Goal: Check status: Check status

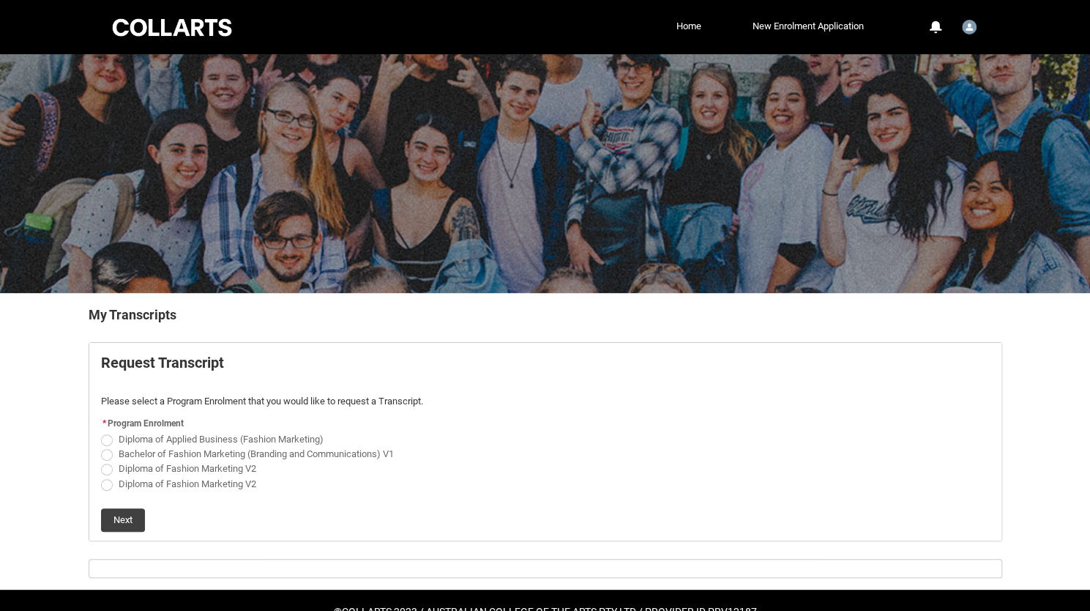
scroll to position [36, 0]
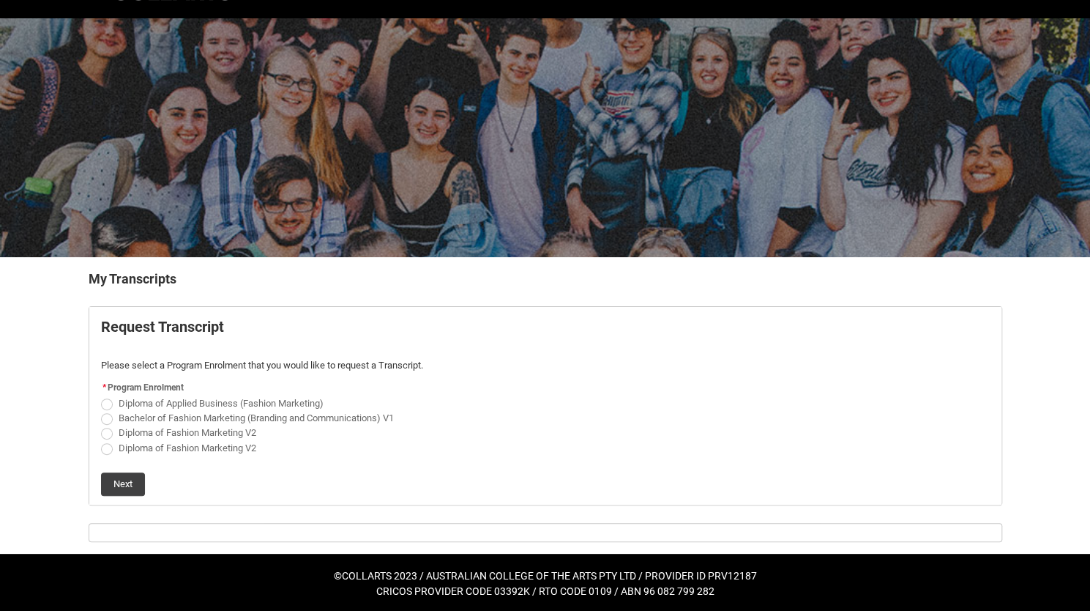
click at [293, 401] on span "Diploma of Applied Business (Fashion Marketing)" at bounding box center [221, 403] width 205 height 11
click at [101, 395] on input "Diploma of Applied Business (Fashion Marketing)" at bounding box center [100, 395] width 1 height 1
radio input "true"
click at [127, 475] on button "Next" at bounding box center [123, 483] width 44 height 23
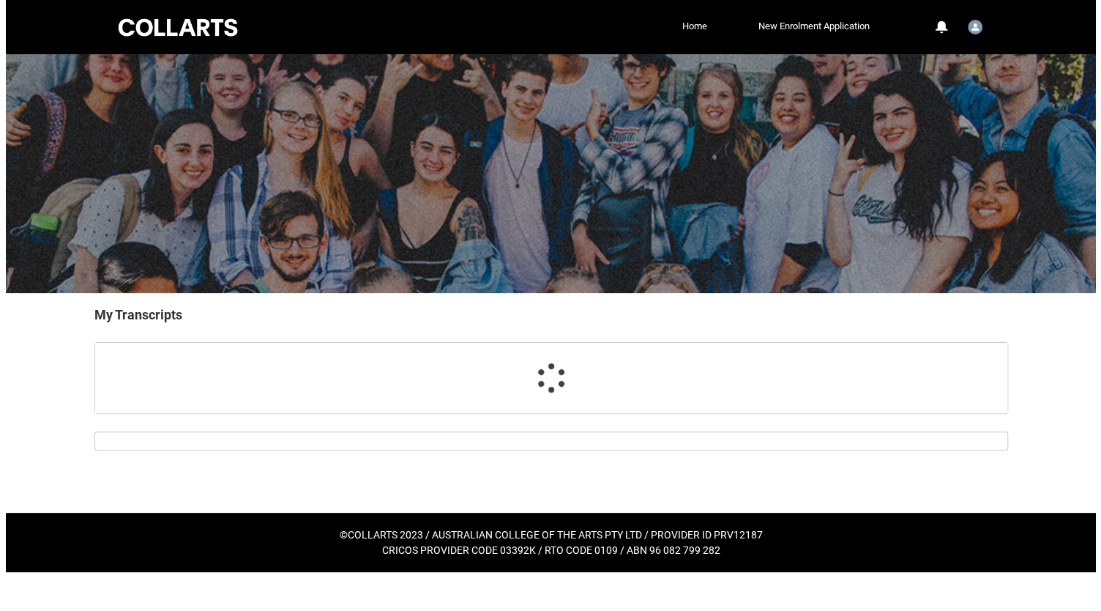
scroll to position [0, 0]
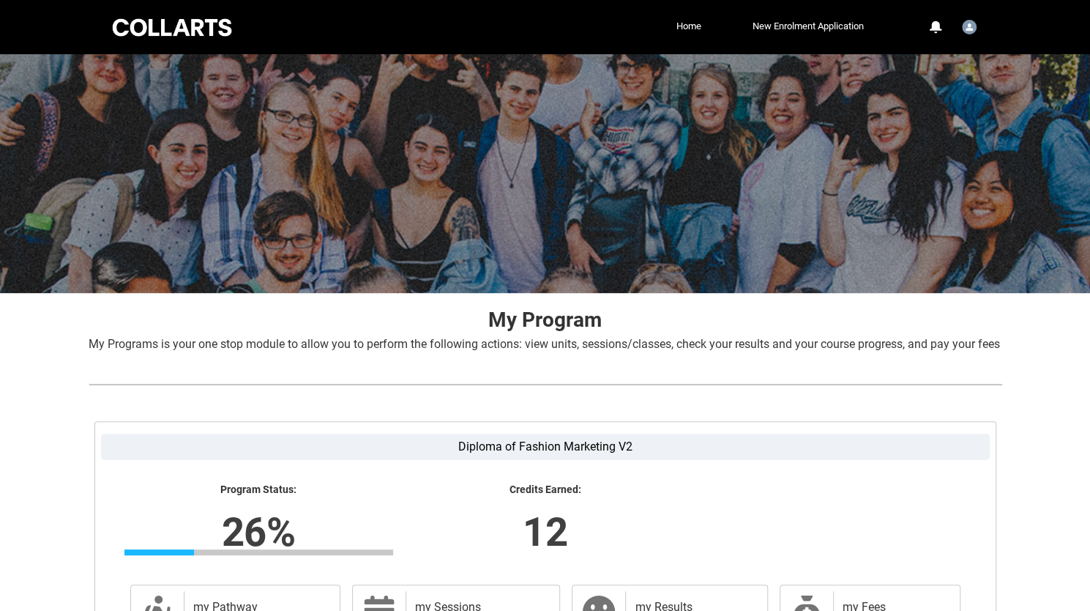
scroll to position [204, 0]
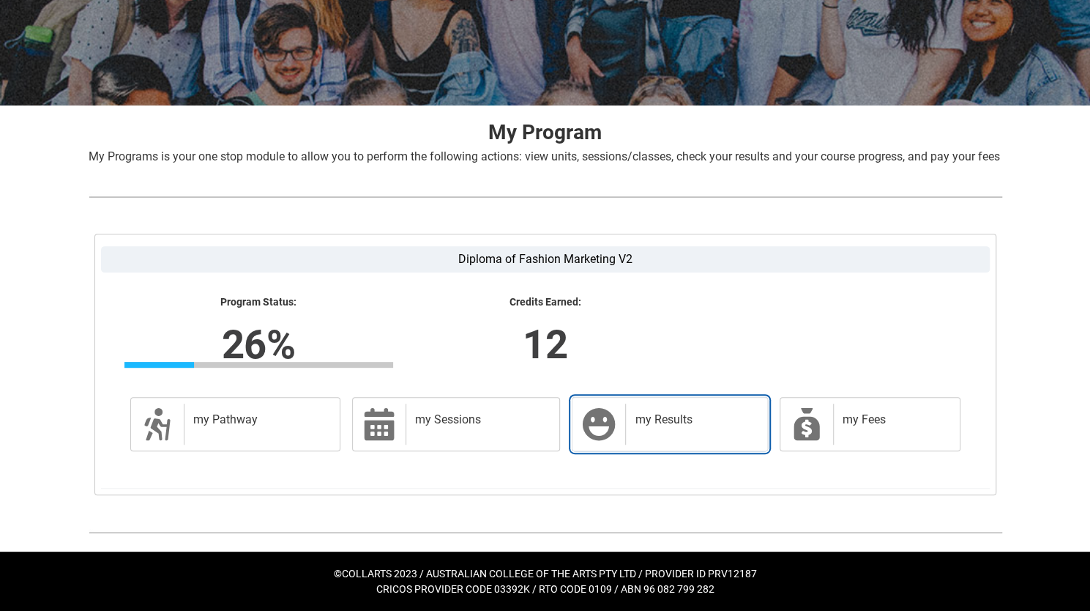
click at [651, 450] on link "my Results my Results" at bounding box center [669, 424] width 195 height 54
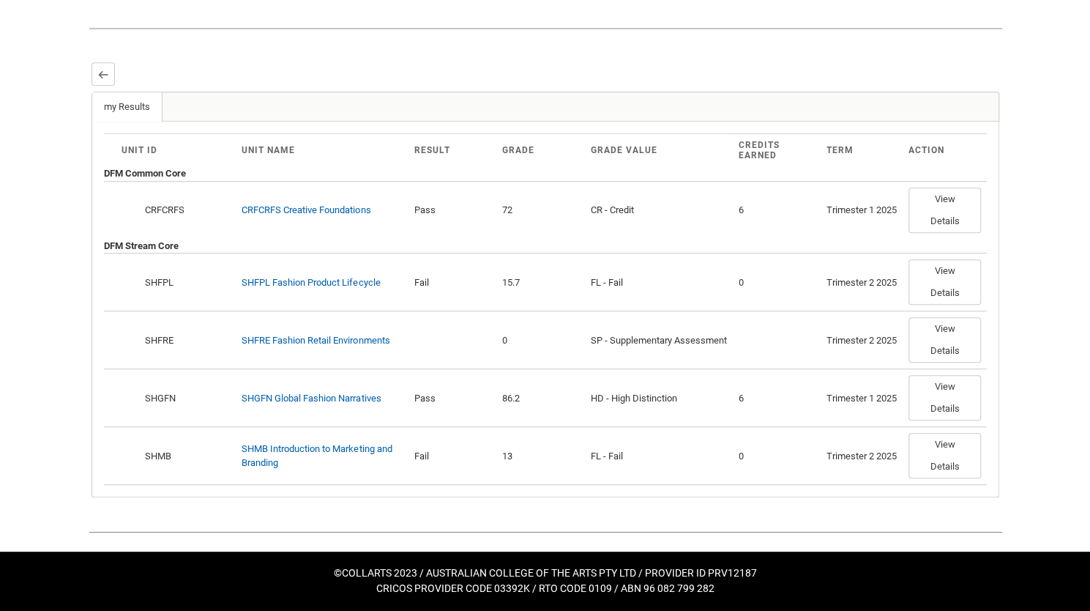
scroll to position [368, 0]
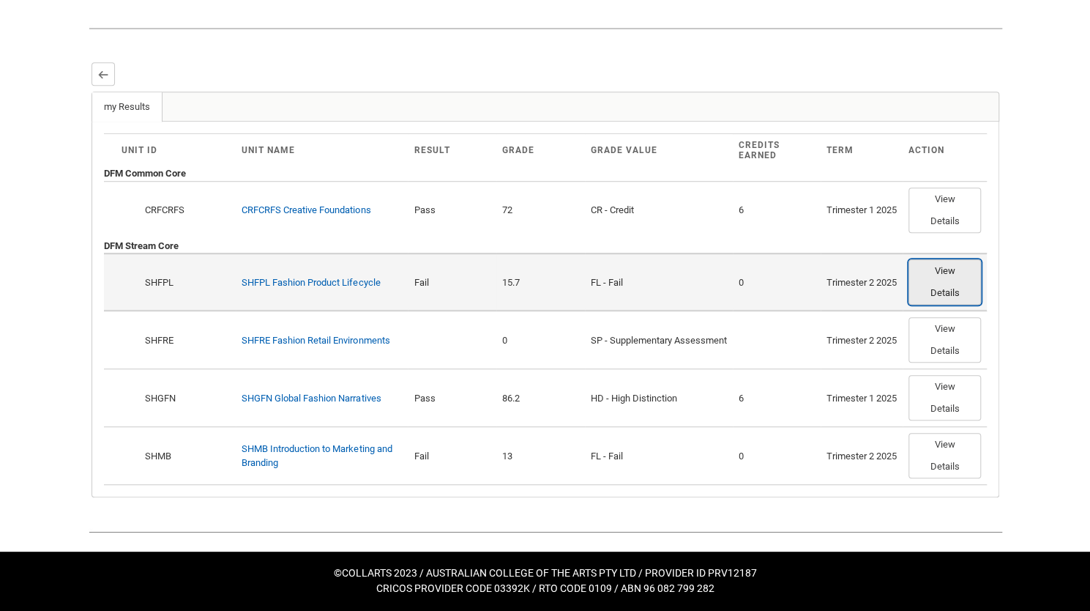
click at [951, 270] on button "View Details" at bounding box center [945, 281] width 72 height 45
click at [821, 284] on td "Trimester 2 2025" at bounding box center [862, 282] width 82 height 58
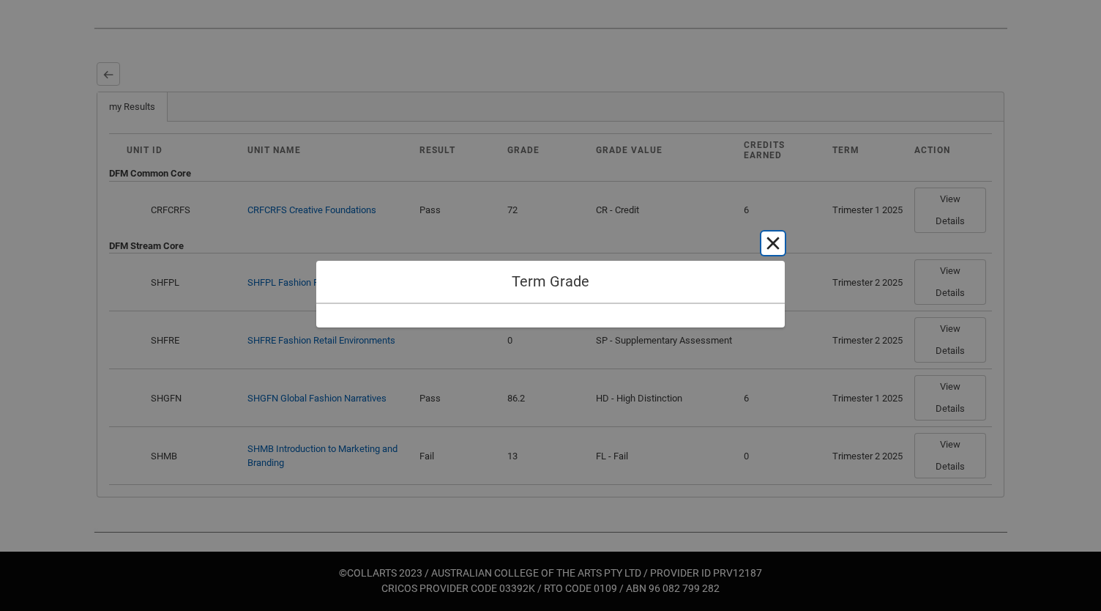
click at [775, 244] on button "Cancel and close" at bounding box center [772, 242] width 23 height 23
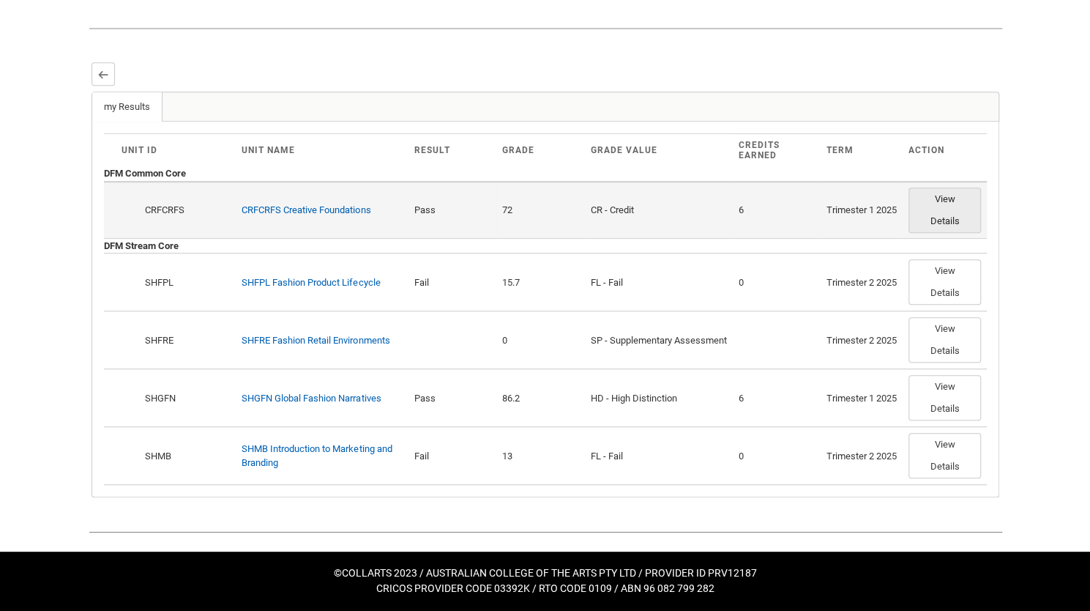
scroll to position [309, 0]
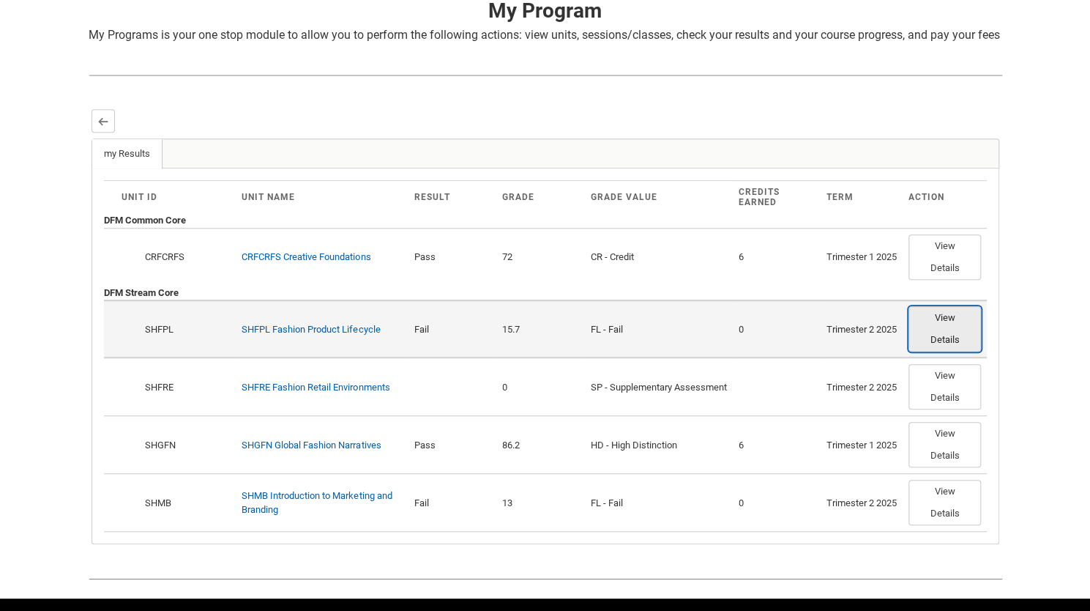
click at [949, 327] on button "View Details" at bounding box center [945, 328] width 72 height 45
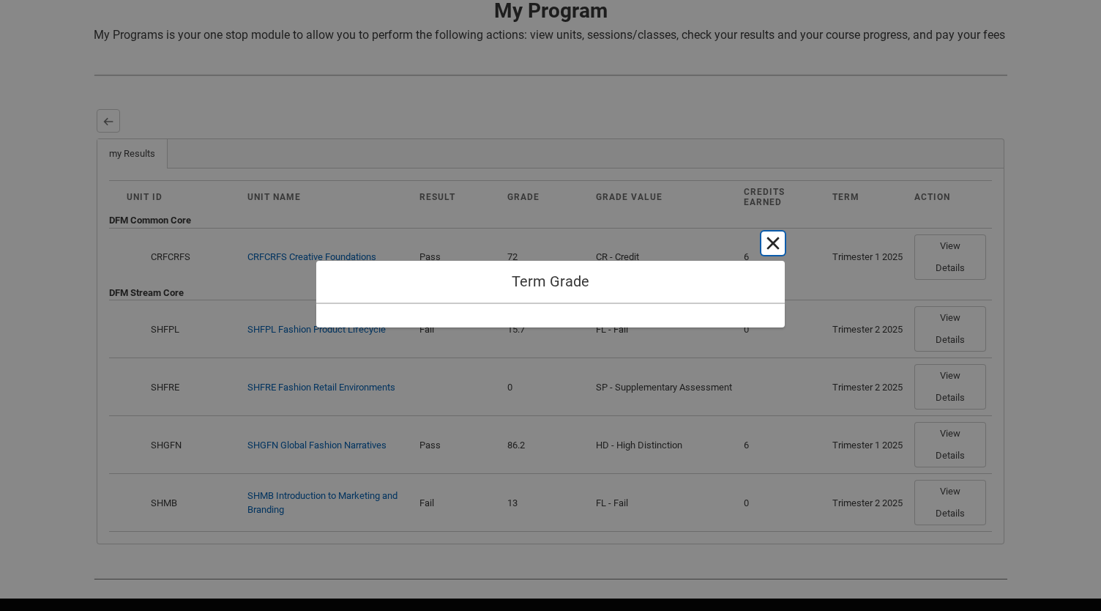
click at [773, 242] on button "Cancel and close" at bounding box center [772, 242] width 23 height 23
